Goal: Information Seeking & Learning: Learn about a topic

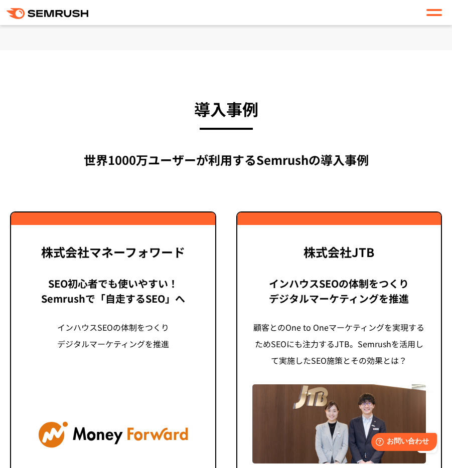
scroll to position [2310, 0]
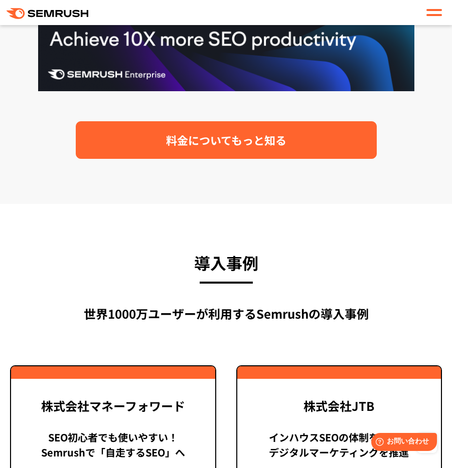
click at [189, 149] on link "料金についてもっと知る" at bounding box center [226, 140] width 301 height 38
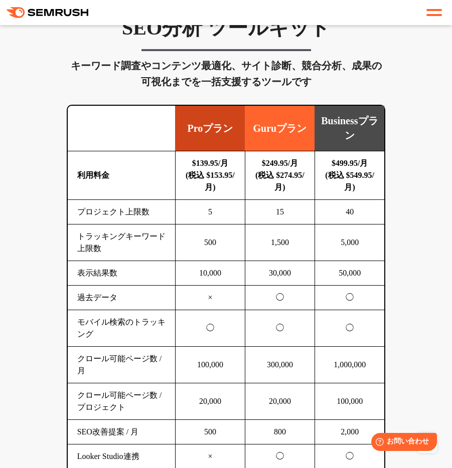
scroll to position [793, 0]
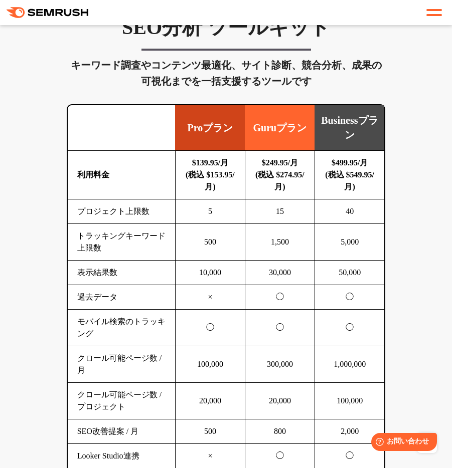
click at [214, 186] on b "$139.95/月 (税込 $153.95/月)" at bounding box center [209, 174] width 49 height 33
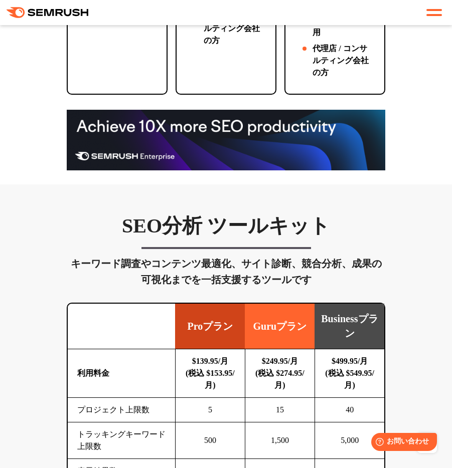
scroll to position [596, 0]
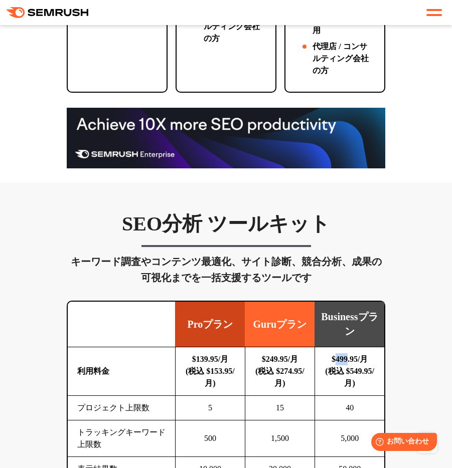
drag, startPoint x: 331, startPoint y: 358, endPoint x: 345, endPoint y: 358, distance: 14.0
click at [345, 358] on b "$499.95/月 (税込 $549.95/月)" at bounding box center [349, 371] width 49 height 33
copy b "499"
